Goal: Task Accomplishment & Management: Use online tool/utility

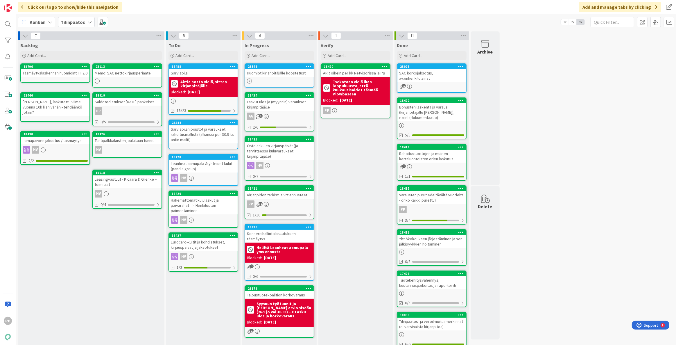
click at [87, 20] on icon at bounding box center [89, 22] width 5 height 5
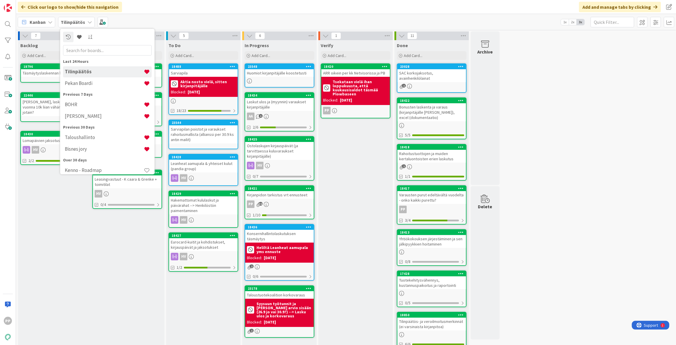
click at [112, 72] on h4 "Tilinpäätös" at bounding box center [104, 72] width 79 height 6
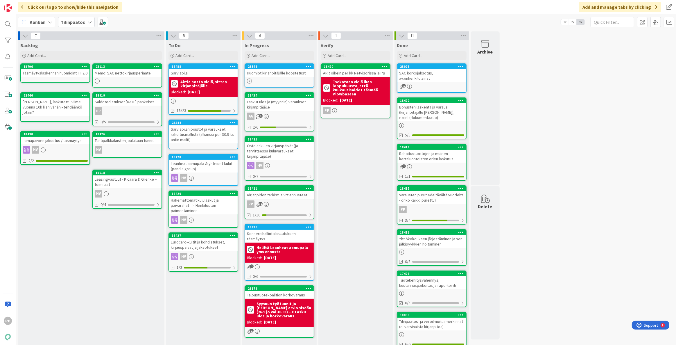
drag, startPoint x: 359, startPoint y: 157, endPoint x: 359, endPoint y: 151, distance: 6.1
click at [359, 157] on div "Verify Add Card... 18420 ARR oikein per kk Netvisorissa ja PB Tsekataan vielä i…" at bounding box center [355, 257] width 74 height 434
click at [570, 152] on div "7 Backlog Add Card... 23113 Memo: SAC nettokirjausperiaate 18796 Täsmäytyslaske…" at bounding box center [346, 254] width 658 height 446
click at [287, 74] on div "Huomiot kirjanpitäjälle koostetusti" at bounding box center [279, 73] width 69 height 8
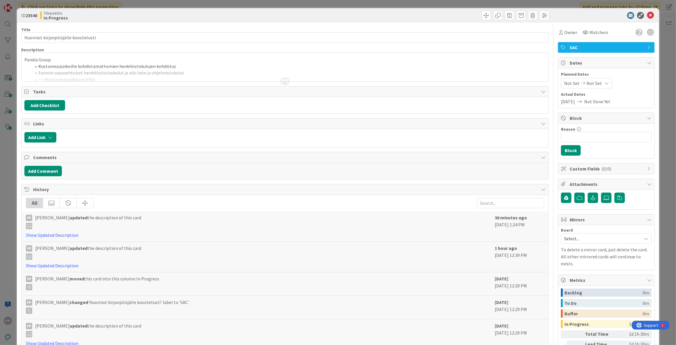
click at [110, 63] on div "Pandia Group Kustannuspaikoille kohdistamattomien henkilöstökulujen kohdistus S…" at bounding box center [284, 67] width 527 height 29
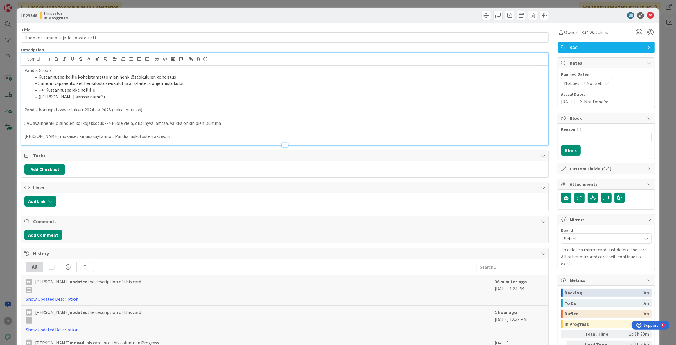
click at [134, 98] on li "(Helin kanssa nämä?)" at bounding box center [288, 96] width 514 height 7
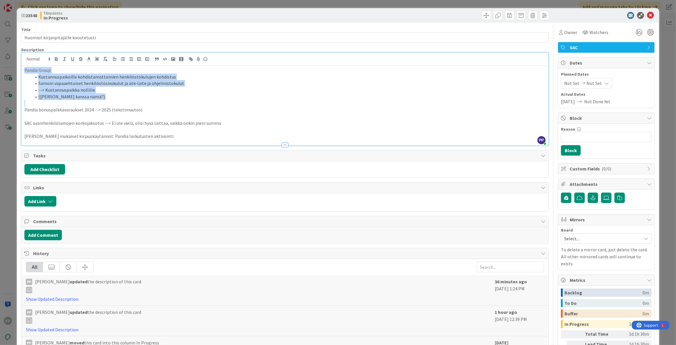
drag, startPoint x: 110, startPoint y: 100, endPoint x: -125, endPoint y: 28, distance: 246.5
click at [0, 28] on html "PP Click our logo to show/hide this navigation Add and manage tabs by clicking …" at bounding box center [338, 172] width 676 height 345
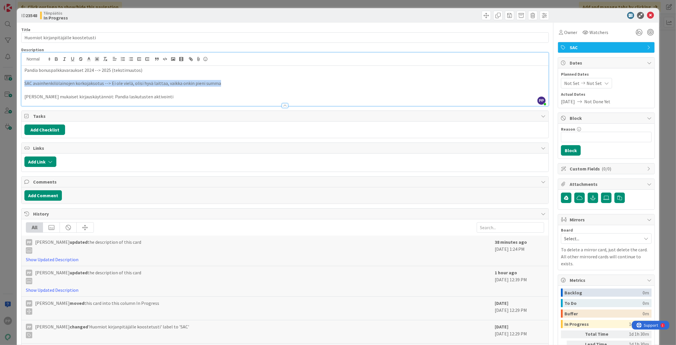
drag, startPoint x: 226, startPoint y: 80, endPoint x: 7, endPoint y: 82, distance: 219.0
click at [7, 82] on div "ID 23548 Tilinpäätös In Progress Title 35 / 128 Huomiot kirjanpitäjälle koostet…" at bounding box center [338, 172] width 676 height 345
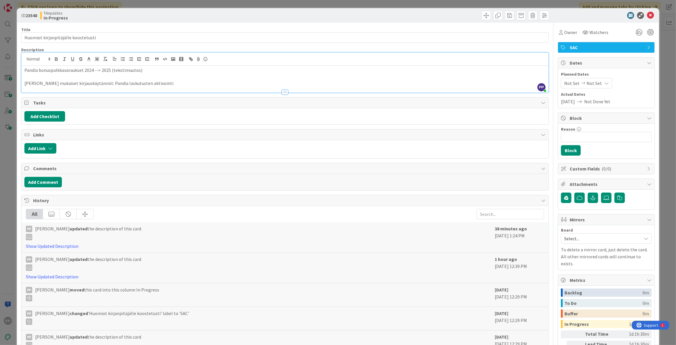
click at [36, 82] on p "Antti Tuomolan mukaiset kirjauskäytännöt: Pandia laskutusten aktivointi" at bounding box center [284, 83] width 521 height 7
click at [45, 77] on p at bounding box center [284, 76] width 521 height 7
click at [51, 81] on p "Antti Tuomolan mukaiset kirjauskäytännöt: Pandia laskutusten aktivointi" at bounding box center [284, 83] width 521 height 7
click at [55, 84] on p "Antti Tuomolan mukaiset kirjauskäytännöt: Pandia laskutusten aktivointi" at bounding box center [284, 83] width 521 height 7
drag, startPoint x: 103, startPoint y: 70, endPoint x: 4, endPoint y: 58, distance: 99.8
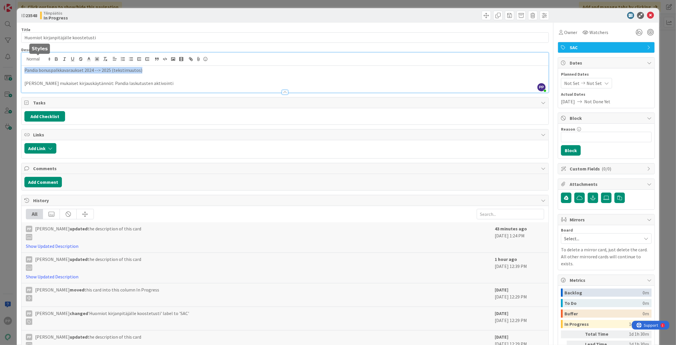
click at [4, 58] on div "ID 23548 Tilinpäätös In Progress Title 35 / 128 Huomiot kirjanpitäjälle koostet…" at bounding box center [338, 172] width 676 height 345
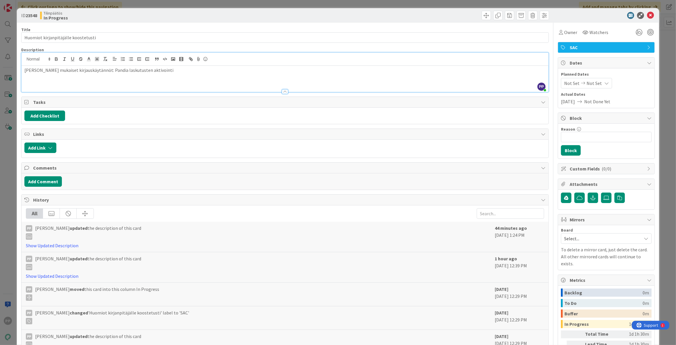
drag, startPoint x: 195, startPoint y: 76, endPoint x: -76, endPoint y: 58, distance: 271.4
click at [0, 58] on html "PP Click our logo to show/hide this navigation Add and manage tabs by clicking …" at bounding box center [338, 172] width 676 height 345
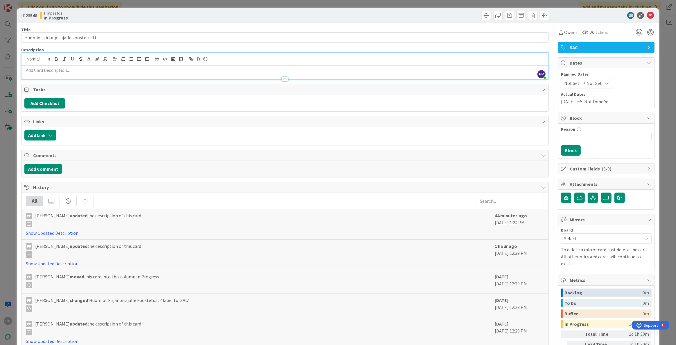
click at [10, 73] on div "ID 23548 Tilinpäätös In Progress Title 35 / 128 Huomiot kirjanpitäjälle koostet…" at bounding box center [338, 172] width 676 height 345
click at [194, 5] on div "ID 23548 Tilinpäätös In Progress Title 35 / 128 Huomiot kirjanpitäjälle koostet…" at bounding box center [338, 172] width 676 height 345
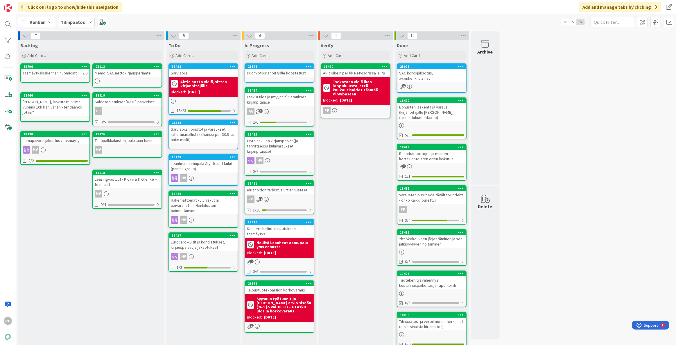
click at [272, 73] on div "Huomiot kirjanpitäjälle koostetusti" at bounding box center [279, 73] width 69 height 8
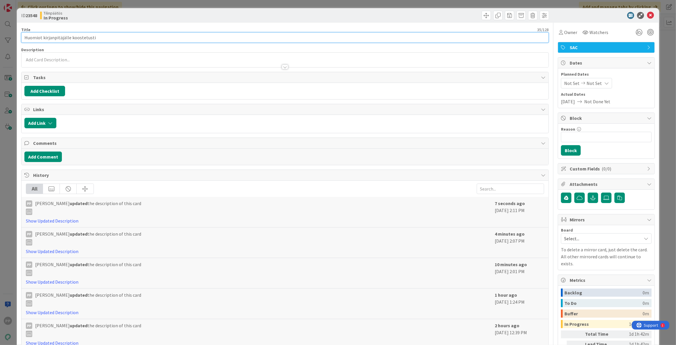
click at [100, 35] on input "Huomiot kirjanpitäjälle koostetusti" at bounding box center [284, 37] width 527 height 10
type input "Kirjanpitäjälle lähetetyt huomiot 25.9."
click at [587, 139] on input "Reason" at bounding box center [606, 137] width 91 height 10
type input "Verifioi, että tuli tehtyä"
click at [567, 149] on button "Block" at bounding box center [571, 150] width 20 height 10
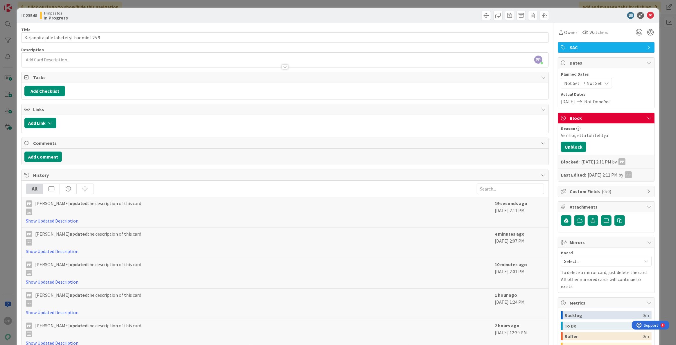
click at [659, 126] on div "ID 23548 Tilinpäätös In Progress Title 39 / 128 Kirjanpitäjälle lähetetyt huomi…" at bounding box center [338, 172] width 676 height 345
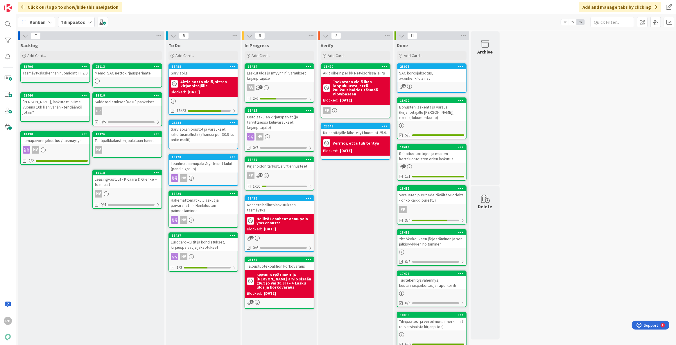
click at [361, 206] on div "Verify Add Card... 18420 ARR oikein per kk Netvisorissa ja PB Tsekataan vielä i…" at bounding box center [355, 257] width 74 height 434
click at [374, 264] on div "Verify Add Card... 18420 ARR oikein per kk Netvisorissa ja PB Tsekataan vielä i…" at bounding box center [355, 257] width 74 height 434
click at [363, 259] on div "Verify Add Card... 18420 ARR oikein per kk Netvisorissa ja PB Tsekataan vielä i…" at bounding box center [355, 257] width 74 height 434
click at [367, 297] on div "Verify Add Card... 18420 ARR oikein per kk Netvisorissa ja PB Tsekataan vielä i…" at bounding box center [355, 257] width 74 height 434
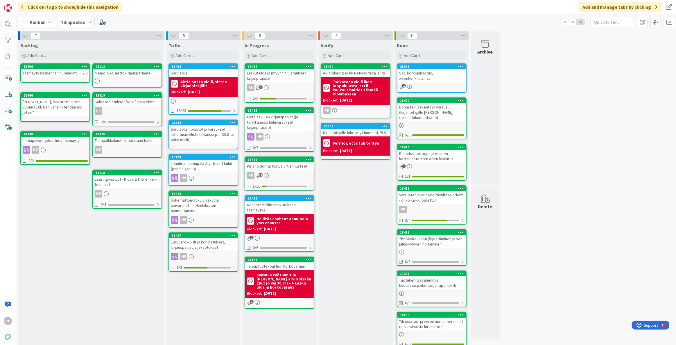
click at [201, 75] on div "Sarviapila" at bounding box center [203, 73] width 69 height 8
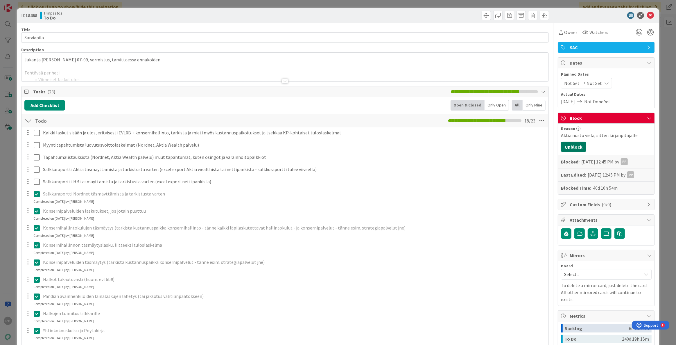
click at [571, 145] on button "Unblock" at bounding box center [573, 146] width 25 height 10
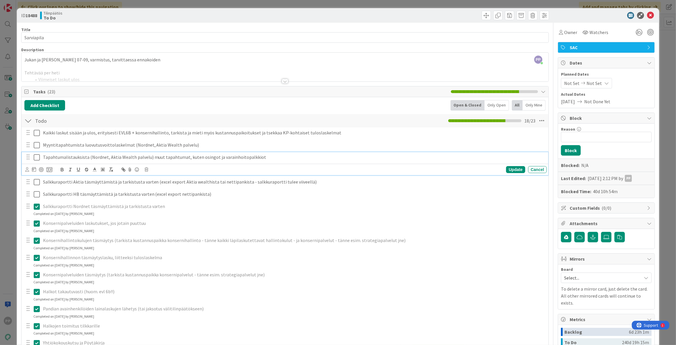
click at [35, 157] on icon at bounding box center [37, 157] width 6 height 7
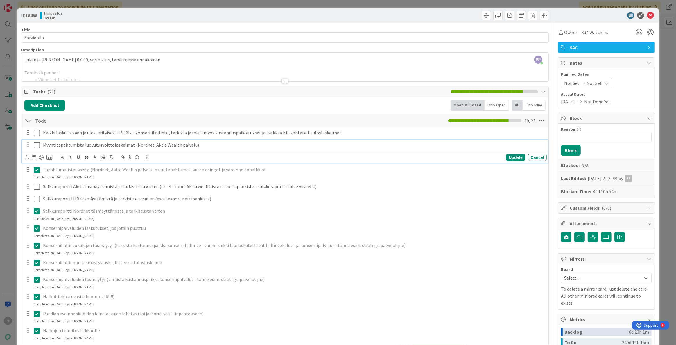
click at [38, 145] on icon at bounding box center [37, 144] width 6 height 7
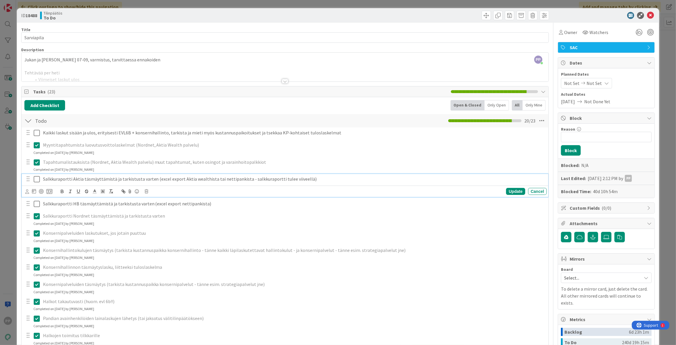
click at [35, 177] on icon at bounding box center [37, 178] width 6 height 7
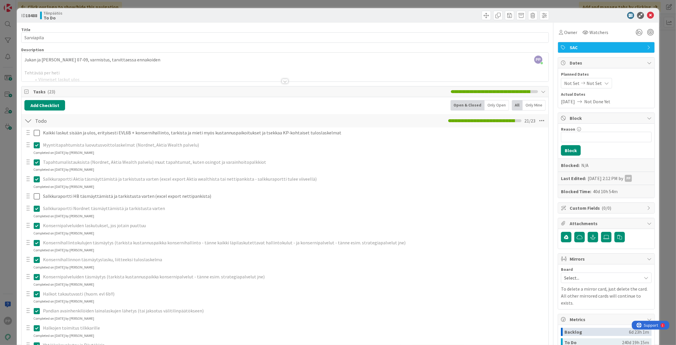
click at [26, 197] on div at bounding box center [28, 195] width 8 height 9
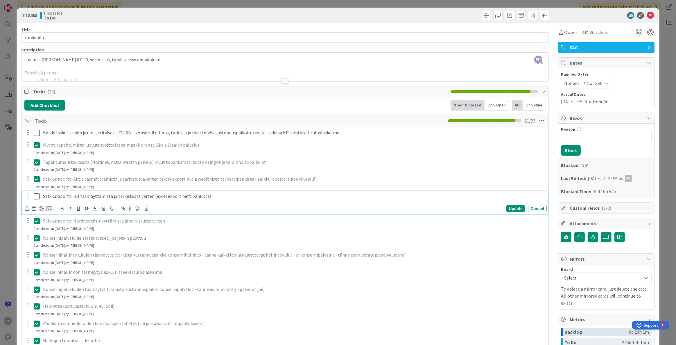
click at [39, 197] on icon at bounding box center [37, 196] width 6 height 7
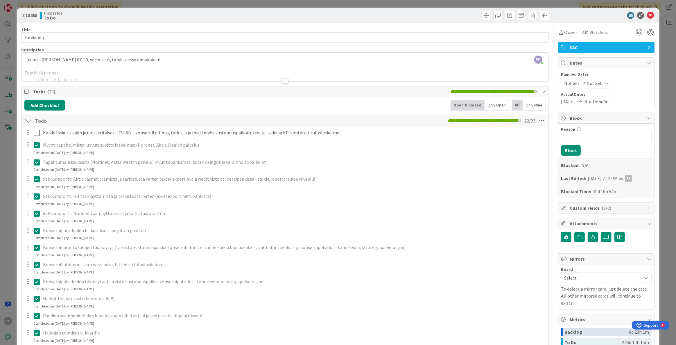
click at [101, 73] on div at bounding box center [284, 74] width 527 height 15
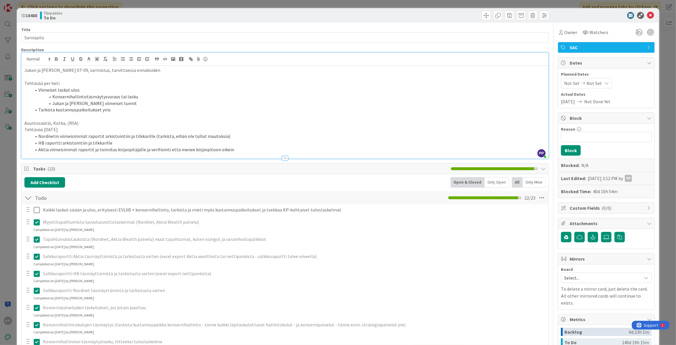
click at [119, 110] on li "Tarkista kustannuspaikoitukset yms" at bounding box center [288, 109] width 514 height 7
click at [38, 108] on li "Tarkista kustannuspaikoitukset yms 3" at bounding box center [288, 109] width 514 height 7
click at [241, 149] on li "Aktia viimeisimmät raportit ja toimitus kirjanpitäjälle ja verifiointi että men…" at bounding box center [288, 149] width 514 height 7
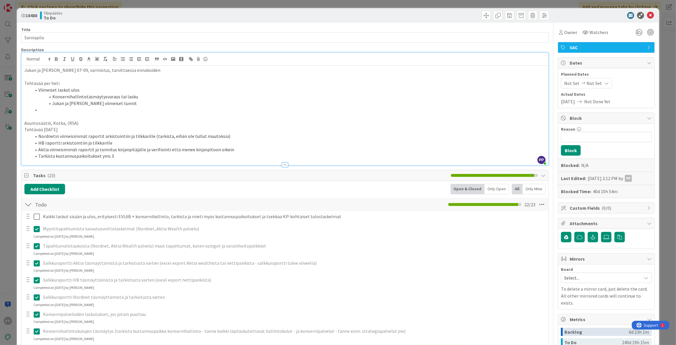
click at [148, 143] on li "HB raportti arkistointiin ja tilkkarille" at bounding box center [288, 142] width 514 height 7
click at [150, 145] on li "HB raportti arkistointiin ja tilkkarille" at bounding box center [288, 142] width 514 height 7
click at [153, 154] on li "Tarkista kustannuspaikoitukset yms 3" at bounding box center [288, 155] width 514 height 7
drag, startPoint x: 92, startPoint y: 148, endPoint x: 165, endPoint y: 150, distance: 72.3
click at [165, 150] on li "Aktia viimeisimmät raportit ja toimitus kirjanpitäjälle ja verifiointi että men…" at bounding box center [288, 149] width 514 height 7
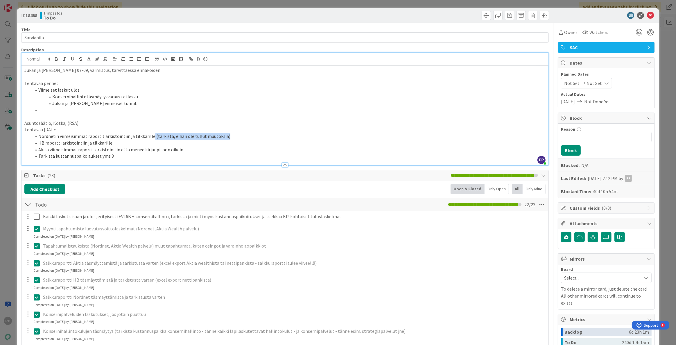
drag, startPoint x: 233, startPoint y: 136, endPoint x: 148, endPoint y: 133, distance: 85.5
click at [148, 133] on li "Nordnetin viimeisimmät raportit arkistointiin ja tilkkarille (tarkista, eihän o…" at bounding box center [288, 136] width 514 height 7
copy li "(tarkista, eihän ole tullut muutoksia)"
click at [176, 147] on li "Aktia viimeisimmät raportit arkistointiin että menee kirjanpitoon oikein" at bounding box center [288, 149] width 514 height 7
drag, startPoint x: 122, startPoint y: 141, endPoint x: 36, endPoint y: 141, distance: 86.0
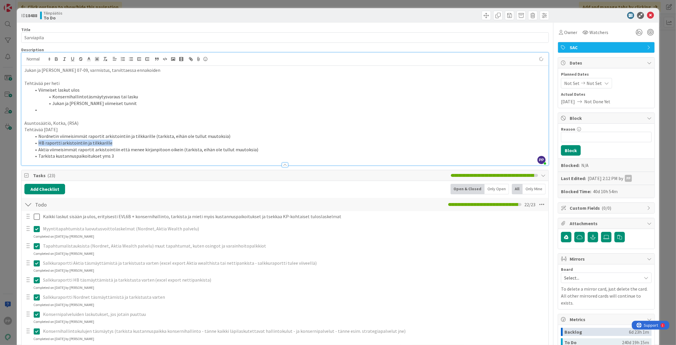
click at [36, 141] on li "HB raportti arkistointiin ja tilkkarille" at bounding box center [288, 142] width 514 height 7
click at [275, 150] on li "Aktia viimeisimmät raportit arkistointiin että menee kirjanpitoon oikein (tarki…" at bounding box center [288, 149] width 514 height 7
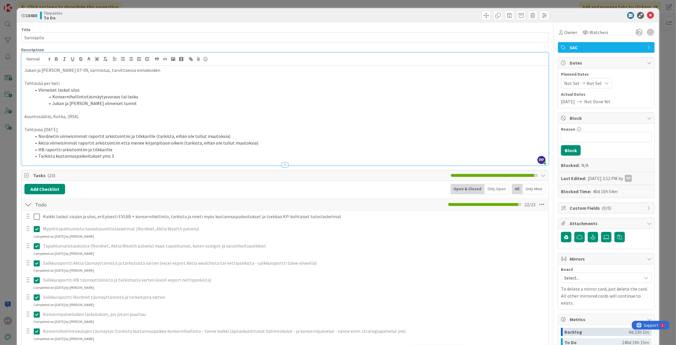
click at [471, 49] on div "Description" at bounding box center [284, 49] width 527 height 5
click at [467, 30] on div "Title 10 / 128" at bounding box center [284, 29] width 527 height 5
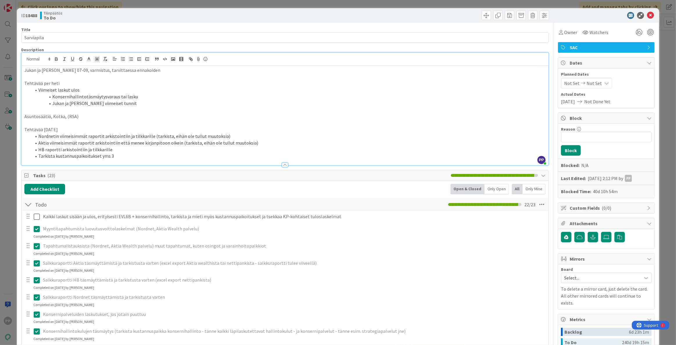
click at [21, 28] on label "Title" at bounding box center [25, 29] width 9 height 5
click at [21, 32] on input "Sarviapila" at bounding box center [284, 37] width 527 height 10
click at [38, 29] on div "Title 10 / 128" at bounding box center [284, 29] width 527 height 5
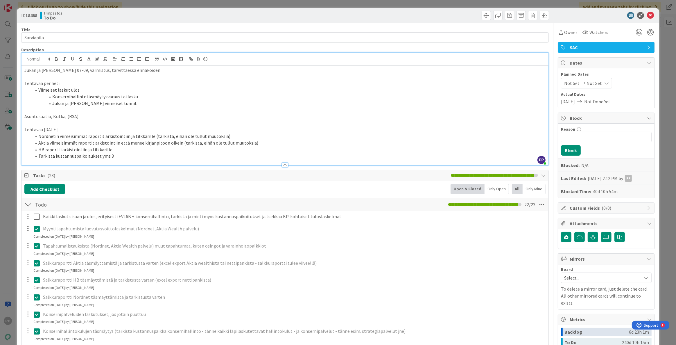
click at [103, 17] on div "Tilinpäätös To Do" at bounding box center [161, 15] width 243 height 9
click at [136, 5] on div "ID 18488 Tilinpäätös To Do Title 10 / 128 Sarviapila Description PP Pekka Paask…" at bounding box center [338, 172] width 676 height 345
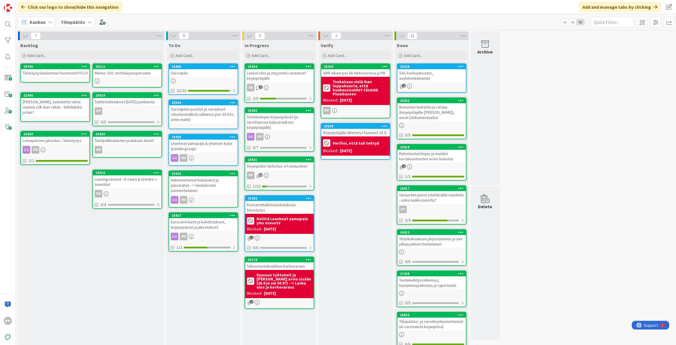
click at [147, 250] on div "Backlog Add Card... 23113 Memo: SAC nettokirjausperiaate 18796 Täsmäytyslaskenn…" at bounding box center [91, 257] width 146 height 434
click at [205, 304] on div "To Do Add Card... 18488 Sarviapila 22/23 23544 Sarviapilan poistot ja varaukset…" at bounding box center [203, 257] width 74 height 434
click at [607, 227] on div "7 Backlog Add Card... 23113 Memo: SAC nettokirjausperiaate 18796 Täsmäytyslaske…" at bounding box center [346, 254] width 658 height 446
click at [533, 223] on div "7 Backlog Add Card... 23113 Memo: SAC nettokirjausperiaate 18796 Täsmäytyslaske…" at bounding box center [346, 254] width 658 height 446
click at [544, 239] on div "7 Backlog Add Card... 23113 Memo: SAC nettokirjausperiaate 18796 Täsmäytyslaske…" at bounding box center [346, 254] width 658 height 446
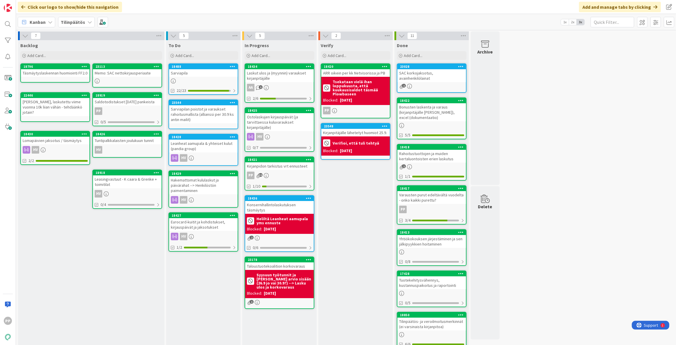
click at [548, 251] on div "7 Backlog Add Card... 23113 Memo: SAC nettokirjausperiaate 18796 Täsmäytyslaske…" at bounding box center [346, 254] width 658 height 446
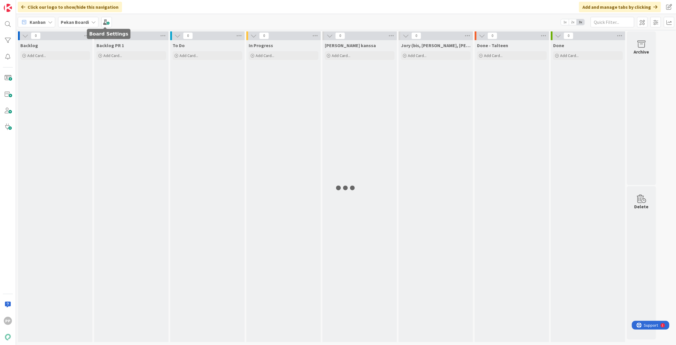
click at [94, 25] on div "Pekan Boardi" at bounding box center [78, 22] width 40 height 10
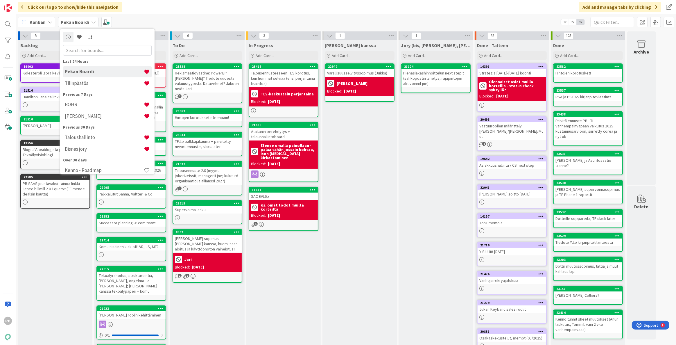
click at [230, 13] on div "Click our logo to show/hide this navigation Add and manage tabs by clicking" at bounding box center [346, 7] width 660 height 14
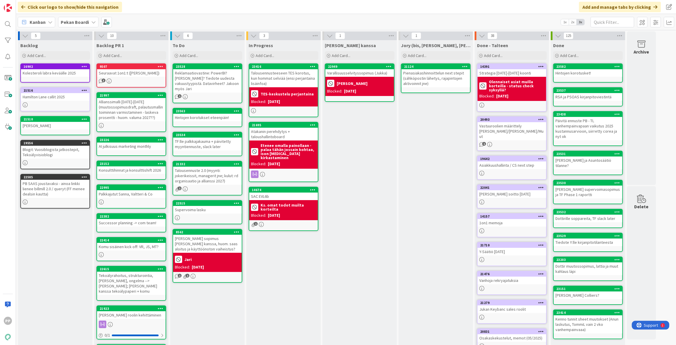
click at [291, 253] on div "In Progress Add Card... 23416 Talousennusteeseen TES korotus, kun hommat selviä…" at bounding box center [283, 219] width 74 height 359
click at [289, 268] on div "In Progress Add Card... 23416 Talousennusteeseen TES korotus, kun hommat selviä…" at bounding box center [283, 219] width 74 height 359
click at [292, 270] on div "In Progress Add Card... 23416 Talousennusteeseen TES korotus, kun hommat selviä…" at bounding box center [283, 219] width 74 height 359
drag, startPoint x: 372, startPoint y: 277, endPoint x: 381, endPoint y: 276, distance: 8.5
click at [372, 277] on div "[PERSON_NAME] kanssa Add Card... 22949 Varallisuusselvityssopimus ([PERSON_NAME…" at bounding box center [359, 219] width 74 height 359
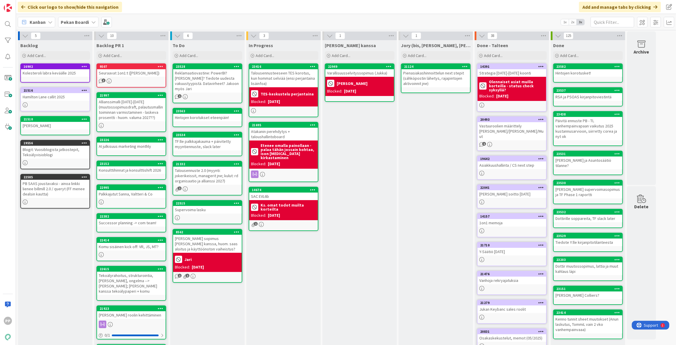
click at [424, 273] on div "Jory (bis, [PERSON_NAME], [PERSON_NAME]) Add Card... 21124 Pienasiakashinnoitte…" at bounding box center [436, 219] width 74 height 359
click at [358, 216] on div "[PERSON_NAME] kanssa Add Card... 22949 Varallisuusselvityssopimus ([PERSON_NAME…" at bounding box center [359, 219] width 74 height 359
drag, startPoint x: 352, startPoint y: 209, endPoint x: 352, endPoint y: 202, distance: 7.0
click at [352, 209] on div "[PERSON_NAME] kanssa Add Card... 22949 Varallisuusselvityssopimus ([PERSON_NAME…" at bounding box center [359, 219] width 74 height 359
click at [226, 80] on div "Reklamaatiovastine: PowerBI? [PERSON_NAME]? Tiedote uudesta vakuustyypistä. Dat…" at bounding box center [207, 80] width 69 height 23
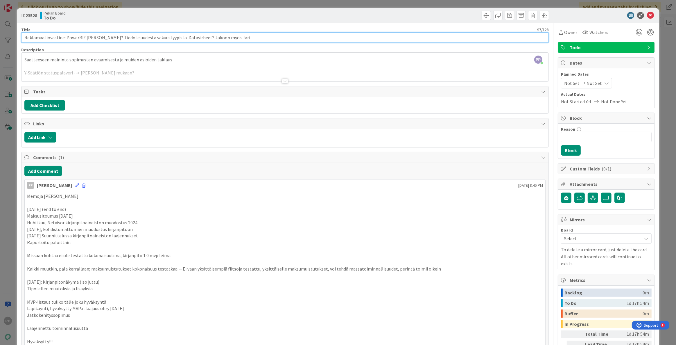
drag, startPoint x: 98, startPoint y: 37, endPoint x: 65, endPoint y: 47, distance: 34.7
click at [150, 36] on input "Reklamaatiovastine: Tiedote uudesta vakuustyypistä. Datavirheet? Jakoon myös Ja…" at bounding box center [284, 37] width 527 height 10
click at [283, 33] on input "Reklamaatiovastine: Tiedote uudesta vakuustyypistä. Datavirheet pois? [PERSON_N…" at bounding box center [284, 37] width 527 height 10
type input "Reklamaatiovastine: Tiedote uudesta vakuustyypistä. Datavirheet pois? [PERSON_N…"
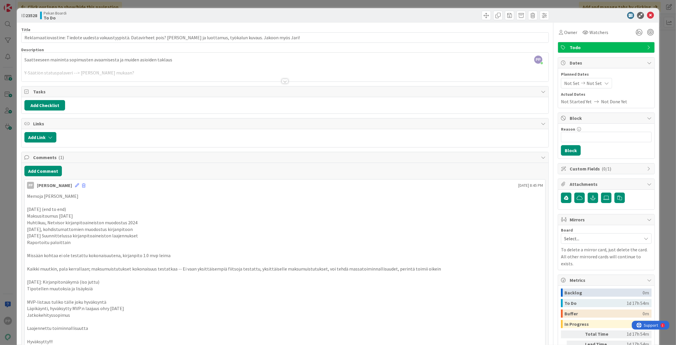
click at [286, 15] on div at bounding box center [417, 15] width 262 height 9
click at [288, 5] on div "ID 23528 Pekan Boardi To Do Title 124 / 128 Reklamaatiovastine: Tiedote uudesta…" at bounding box center [338, 172] width 676 height 345
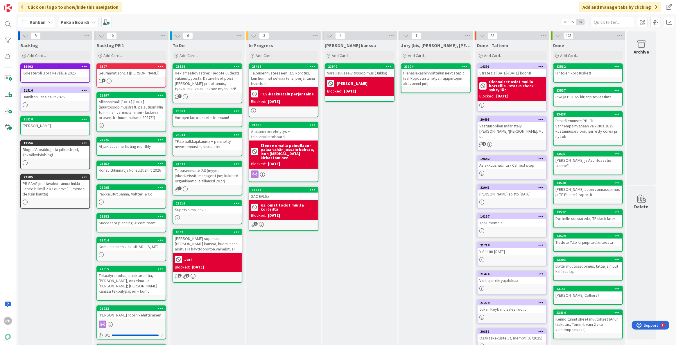
click at [289, 290] on div "In Progress Add Card... 23416 Talousennusteeseen TES korotus, kun hommat selviä…" at bounding box center [283, 219] width 74 height 359
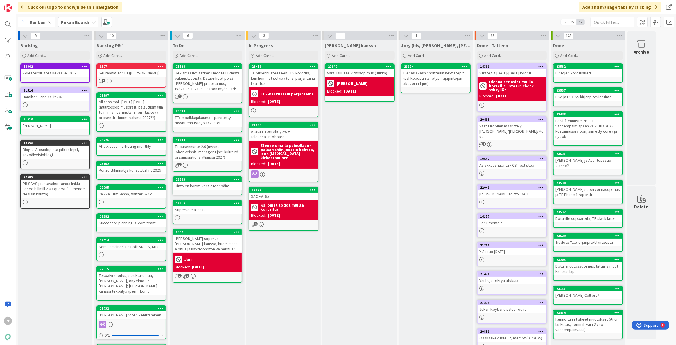
click at [266, 271] on div "In Progress Add Card... 23416 Talousennusteeseen TES korotus, kun hommat selviä…" at bounding box center [283, 219] width 74 height 359
click at [279, 279] on div "In Progress Add Card... 23416 Talousennusteeseen TES korotus, kun hommat selviä…" at bounding box center [283, 219] width 74 height 359
click at [281, 280] on div "In Progress Add Card... 23416 Talousennusteeseen TES korotus, kun hommat selviä…" at bounding box center [283, 219] width 74 height 359
click at [375, 250] on div "[PERSON_NAME] kanssa Add Card... 22949 Varallisuusselvityssopimus ([PERSON_NAME…" at bounding box center [359, 219] width 74 height 359
click at [317, 279] on div "In Progress Add Card... 23416 Talousennusteeseen TES korotus, kun hommat selviä…" at bounding box center [283, 219] width 74 height 359
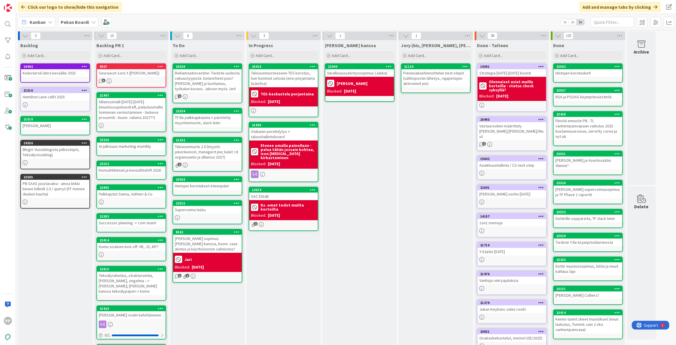
click at [346, 262] on div "[PERSON_NAME] kanssa Add Card... 22949 Varallisuusselvityssopimus ([PERSON_NAME…" at bounding box center [359, 219] width 74 height 359
click at [356, 297] on div "[PERSON_NAME] kanssa Add Card... 22949 Varallisuusselvityssopimus ([PERSON_NAME…" at bounding box center [359, 219] width 74 height 359
click at [318, 298] on div "In Progress Add Card... 23416 Talousennusteeseen TES korotus, kun hommat selviä…" at bounding box center [283, 219] width 74 height 359
click at [347, 285] on div "[PERSON_NAME] kanssa Add Card... 22949 Varallisuusselvityssopimus ([PERSON_NAME…" at bounding box center [359, 219] width 74 height 359
click at [220, 88] on div "Reklamaatiovastine: Tiedote uudesta vakuustyypistä. Datavirheet pois? [PERSON_N…" at bounding box center [207, 80] width 69 height 23
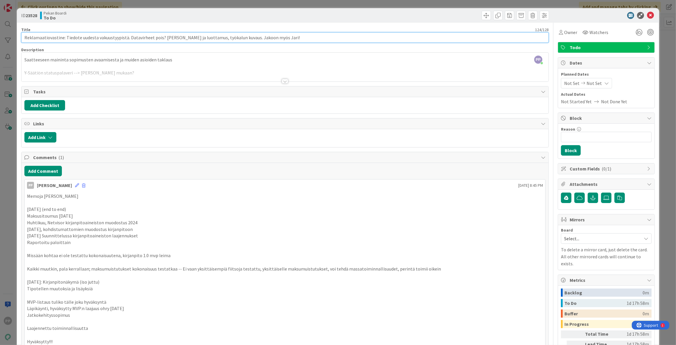
click at [234, 38] on input "Reklamaatiovastine: Tiedote uudesta vakuustyypistä. Datavirheet pois? [PERSON_N…" at bounding box center [284, 37] width 527 height 10
click at [234, 37] on input "Reklamaatiovastine: Tiedote uudesta vakuustyypistä. Datavirheet pois? [PERSON_N…" at bounding box center [284, 37] width 527 height 10
click at [65, 38] on input "Reklamaatiovastine: Tiedote uudesta vakuustyypistä. Datavirheet pois? [PERSON_N…" at bounding box center [284, 37] width 527 height 10
drag, startPoint x: 168, startPoint y: 37, endPoint x: 160, endPoint y: 41, distance: 8.7
click at [160, 41] on input "Reklamaatiovastine: LaskTiedote uudesta vakuustyypistä. Datavirheet pois? [PERS…" at bounding box center [284, 37] width 527 height 10
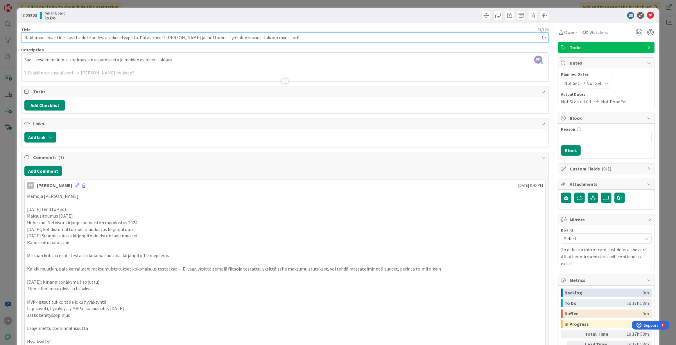
click at [162, 38] on input "Reklamaatiovastine: LaskTiedote uudesta vakuustyypistä. Datavirheet? [PERSON_NA…" at bounding box center [284, 37] width 527 height 10
drag, startPoint x: 73, startPoint y: 36, endPoint x: 64, endPoint y: 44, distance: 11.5
click at [162, 38] on input "Reklamaatiovastine: Tiedote uudesta vakuustyypistä. Datavirheet? LaskuLuvut ja …" at bounding box center [284, 37] width 527 height 10
type input "Reklamaatiovastine: Tiedote uudesta vakuustyypistä. Datavirheet? Lask.[PERSON_N…"
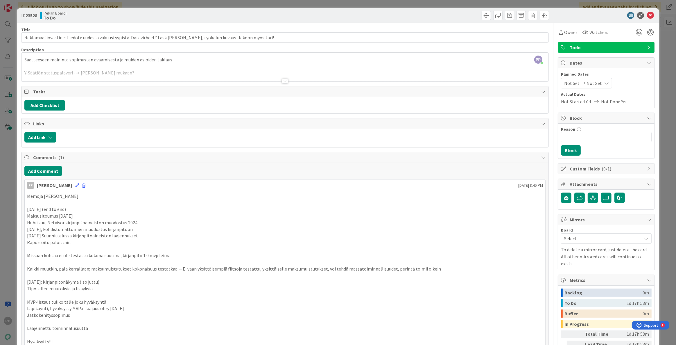
click at [119, 69] on div at bounding box center [284, 74] width 527 height 15
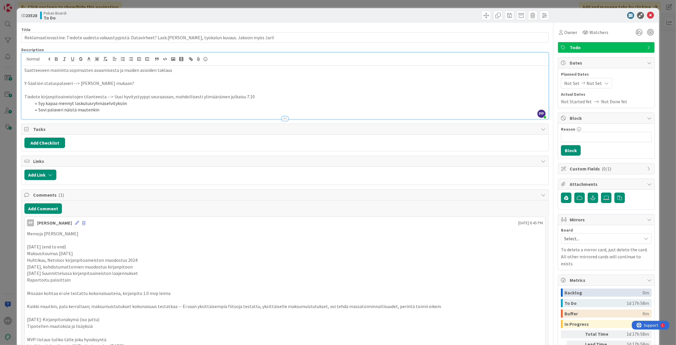
click at [26, 72] on p "Saatteeseen maininta sopimusten avaamisesta ja muiden asioiden taklaus" at bounding box center [284, 70] width 521 height 7
click at [24, 70] on p "Saatteeseen maininta sopimusten avaamisesta ja muiden asioiden taklaus" at bounding box center [284, 70] width 521 height 7
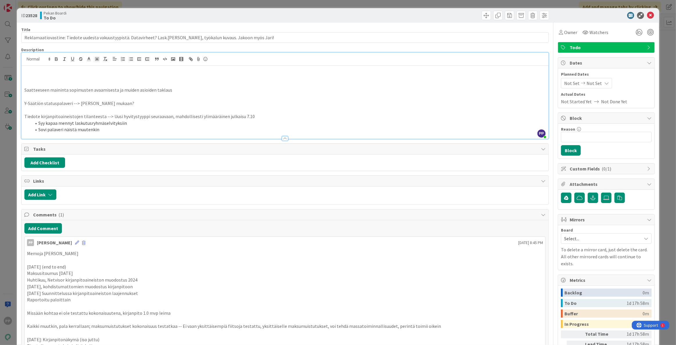
click at [36, 72] on p at bounding box center [284, 70] width 521 height 7
drag, startPoint x: 65, startPoint y: 37, endPoint x: 461, endPoint y: 35, distance: 395.9
click at [461, 35] on input "Reklamaatiovastine: Tiedote uudesta vakuustyypistä. Datavirheet? Lask.[PERSON_N…" at bounding box center [284, 37] width 527 height 10
click at [94, 69] on p "Tiedote" at bounding box center [284, 70] width 521 height 7
drag, startPoint x: 92, startPoint y: 70, endPoint x: 19, endPoint y: 70, distance: 73.2
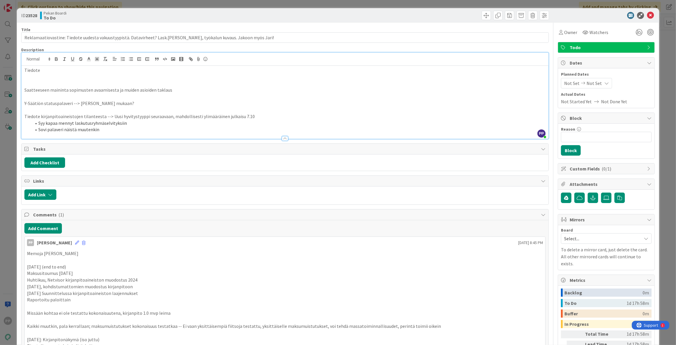
click at [88, 69] on p "Tiedote uudesta vakuustyypistä. Datavirheet? Lask.[PERSON_NAME], työkalun kuvau…" at bounding box center [284, 70] width 521 height 7
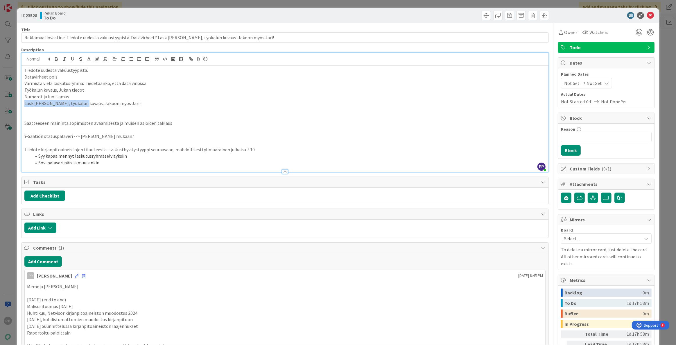
click at [83, 104] on p "Lask.[PERSON_NAME], työkalun kuvaus. Jakoon myös Jari!" at bounding box center [284, 103] width 521 height 7
click at [112, 115] on p at bounding box center [284, 116] width 521 height 7
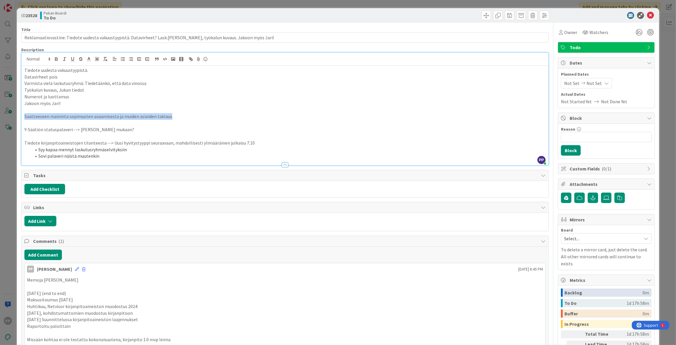
drag, startPoint x: 188, startPoint y: 116, endPoint x: -16, endPoint y: 116, distance: 203.3
click at [0, 116] on html "PP Click our logo to show/hide this navigation Add and manage tabs by clicking …" at bounding box center [338, 172] width 676 height 345
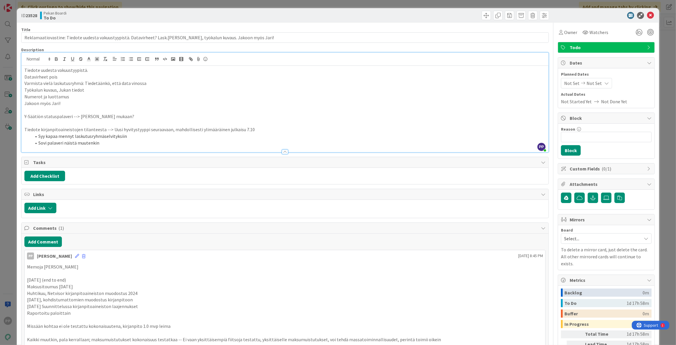
click at [130, 120] on p at bounding box center [284, 123] width 521 height 7
click at [141, 132] on p "Tiedote kirjanpitoaineistojen tilanteesta --> Uusi hyvitystyyppi seuraavaan, ma…" at bounding box center [284, 129] width 521 height 7
drag, startPoint x: 142, startPoint y: 126, endPoint x: 150, endPoint y: 146, distance: 21.0
click at [150, 146] on div "Description PP [PERSON_NAME] just joined Tiedote uudesta vakuustyypistä. Datavi…" at bounding box center [284, 99] width 527 height 105
click at [150, 146] on div at bounding box center [284, 149] width 527 height 6
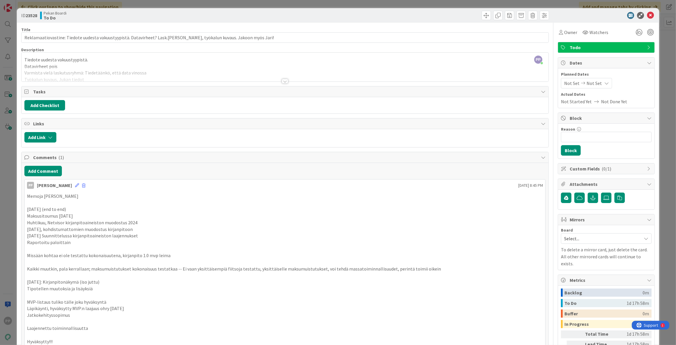
click at [130, 72] on div at bounding box center [284, 74] width 527 height 15
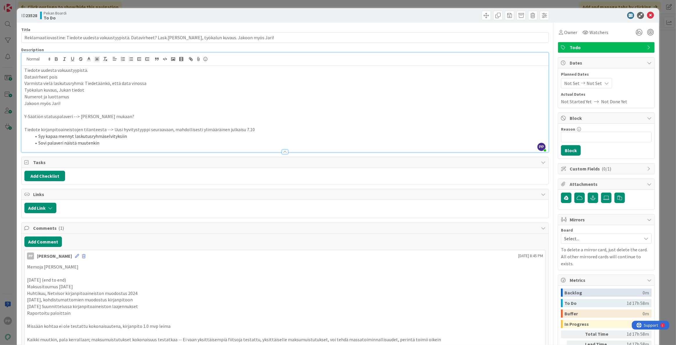
click at [149, 135] on li "Syy kapaa mennyt laskutusryhmäselvityksiin" at bounding box center [288, 136] width 514 height 7
click at [190, 27] on div "Title 111 / 128" at bounding box center [284, 29] width 527 height 5
drag, startPoint x: 67, startPoint y: 37, endPoint x: 538, endPoint y: 75, distance: 472.9
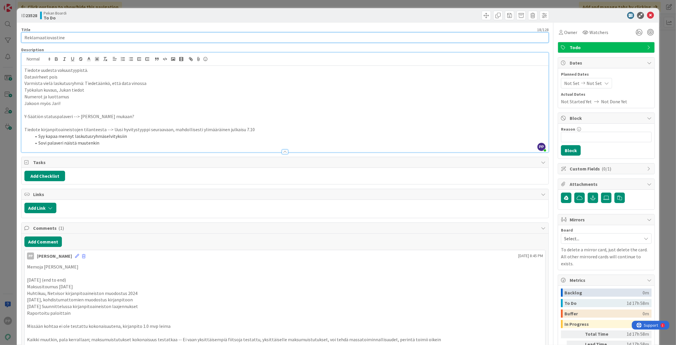
type input "Reklamaatiovastine"
click at [308, 20] on div "ID 23528 Pekan Boardi To Do" at bounding box center [338, 15] width 642 height 15
click at [306, 7] on div "ID 23528 Pekan Boardi To Do Title 18 / 128 Reklamaatiovastine Description PP [P…" at bounding box center [338, 172] width 676 height 345
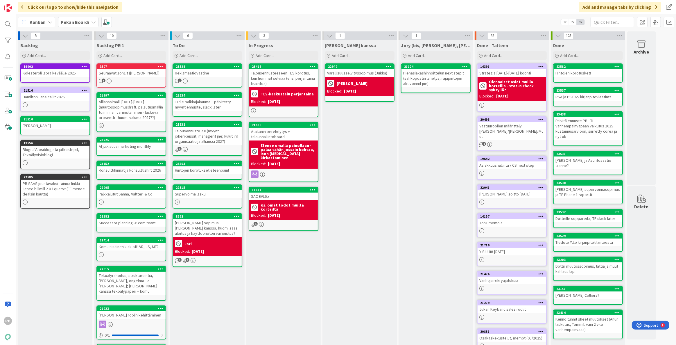
click at [379, 222] on div "[PERSON_NAME] kanssa Add Card... 22949 Varallisuusselvityssopimus ([PERSON_NAME…" at bounding box center [359, 219] width 74 height 359
click at [383, 195] on div "[PERSON_NAME] kanssa Add Card... 22949 Varallisuusselvityssopimus ([PERSON_NAME…" at bounding box center [359, 219] width 74 height 359
click at [290, 267] on div "In Progress Add Card... 23416 Talousennusteeseen TES korotus, kun hommat selviä…" at bounding box center [283, 219] width 74 height 359
click at [219, 307] on div "To Do Add Card... 23528 Reklamaatiovastine 1 23534 TF:lle palkkajakauma + päivi…" at bounding box center [207, 219] width 74 height 359
click at [275, 301] on div "In Progress Add Card... 23416 Talousennusteeseen TES korotus, kun hommat selviä…" at bounding box center [283, 219] width 74 height 359
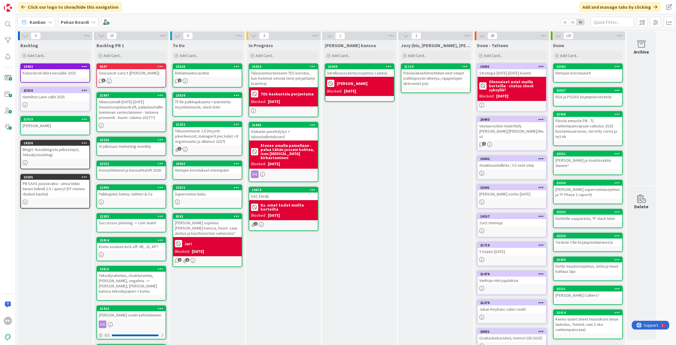
click at [275, 301] on div "In Progress Add Card... 23416 Talousennusteeseen TES korotus, kun hommat selviä…" at bounding box center [283, 219] width 74 height 359
click at [220, 322] on div "To Do Add Card... 23528 Reklamaatiovastine 1 23534 TF:lle palkkajakauma + päivi…" at bounding box center [207, 219] width 74 height 359
click at [277, 306] on div "In Progress Add Card... 23416 Talousennusteeseen TES korotus, kun hommat selviä…" at bounding box center [283, 219] width 74 height 359
click at [360, 272] on div "[PERSON_NAME] kanssa Add Card... 22949 Varallisuusselvityssopimus ([PERSON_NAME…" at bounding box center [359, 219] width 74 height 359
click at [297, 307] on div "In Progress Add Card... 23416 Talousennusteeseen TES korotus, kun hommat selviä…" at bounding box center [283, 219] width 74 height 359
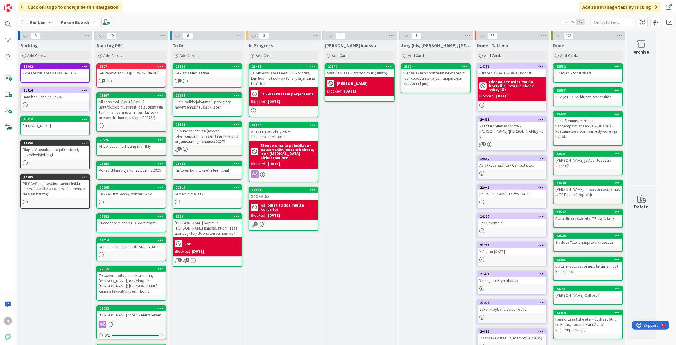
click at [223, 321] on div "To Do Add Card... 23528 Reklamaatiovastine 1 23534 TF:lle palkkajakauma + päivi…" at bounding box center [207, 219] width 74 height 359
click at [225, 324] on div "To Do Add Card... 23528 Reklamaatiovastine 1 23534 TF:lle palkkajakauma + päivi…" at bounding box center [207, 219] width 74 height 359
click at [285, 313] on div "In Progress Add Card... 23416 Talousennusteeseen TES korotus, kun hommat selviä…" at bounding box center [283, 219] width 74 height 359
click at [288, 320] on div "In Progress Add Card... 23416 Talousennusteeseen TES korotus, kun hommat selviä…" at bounding box center [283, 219] width 74 height 359
click at [286, 320] on div "In Progress Add Card... 23416 Talousennusteeseen TES korotus, kun hommat selviä…" at bounding box center [283, 219] width 74 height 359
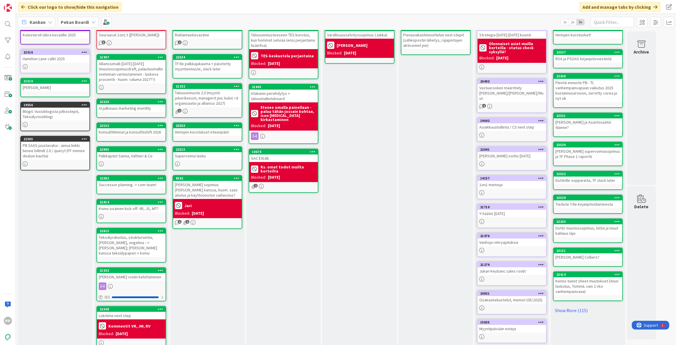
scroll to position [51, 0]
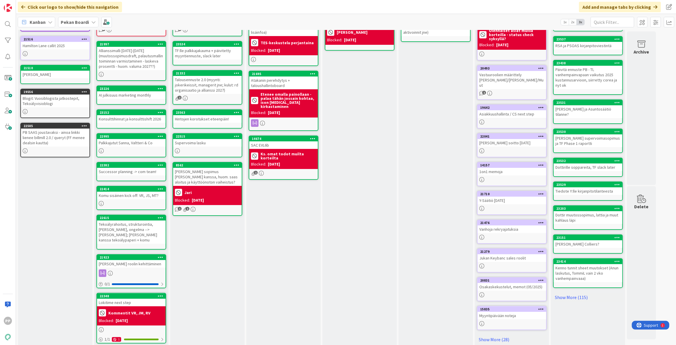
click at [373, 270] on div "[PERSON_NAME] kanssa Add Card... 22949 Varallisuusselvityssopimus ([PERSON_NAME…" at bounding box center [359, 168] width 74 height 359
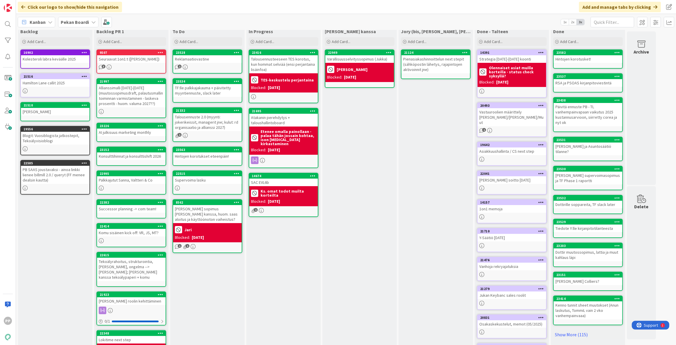
scroll to position [0, 0]
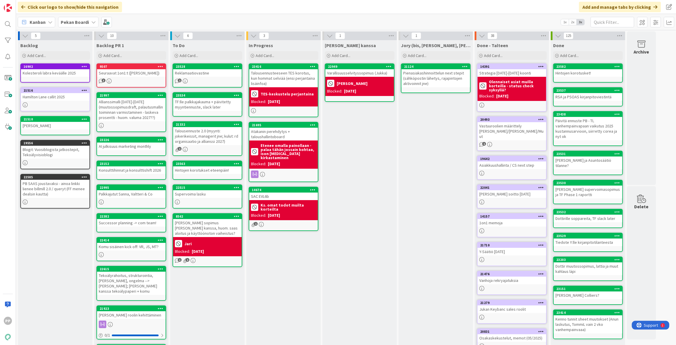
click at [301, 268] on div "In Progress Add Card... 23416 Talousennusteeseen TES korotus, kun hommat selviä…" at bounding box center [283, 219] width 74 height 359
